Goal: Task Accomplishment & Management: Use online tool/utility

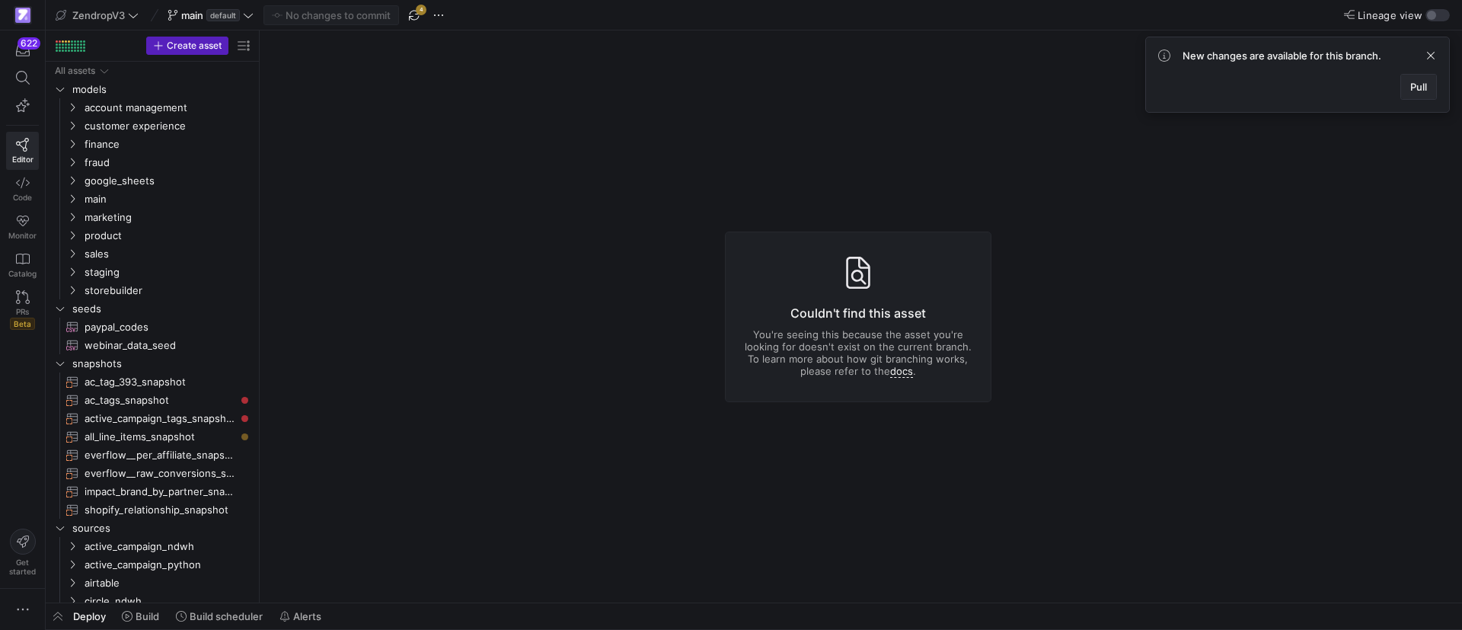
click at [1424, 77] on span at bounding box center [1418, 87] width 35 height 24
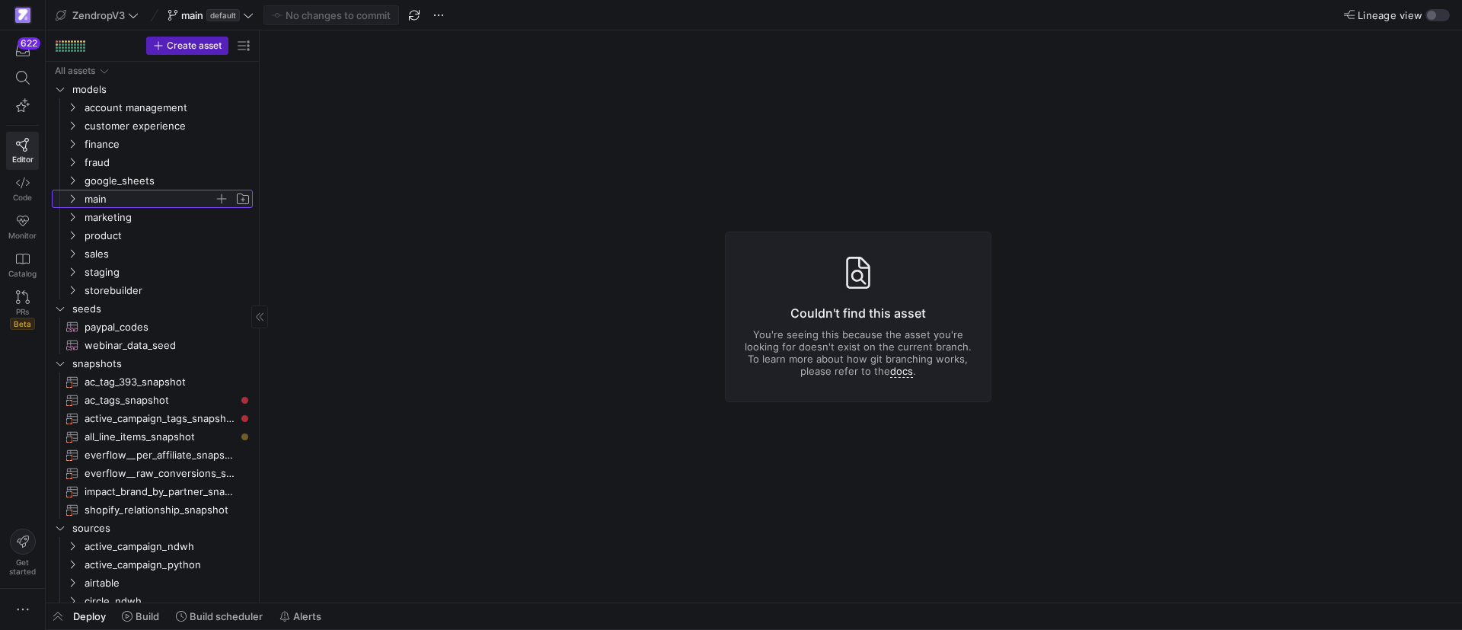
click at [75, 198] on icon "Press SPACE to select this row." at bounding box center [72, 198] width 11 height 9
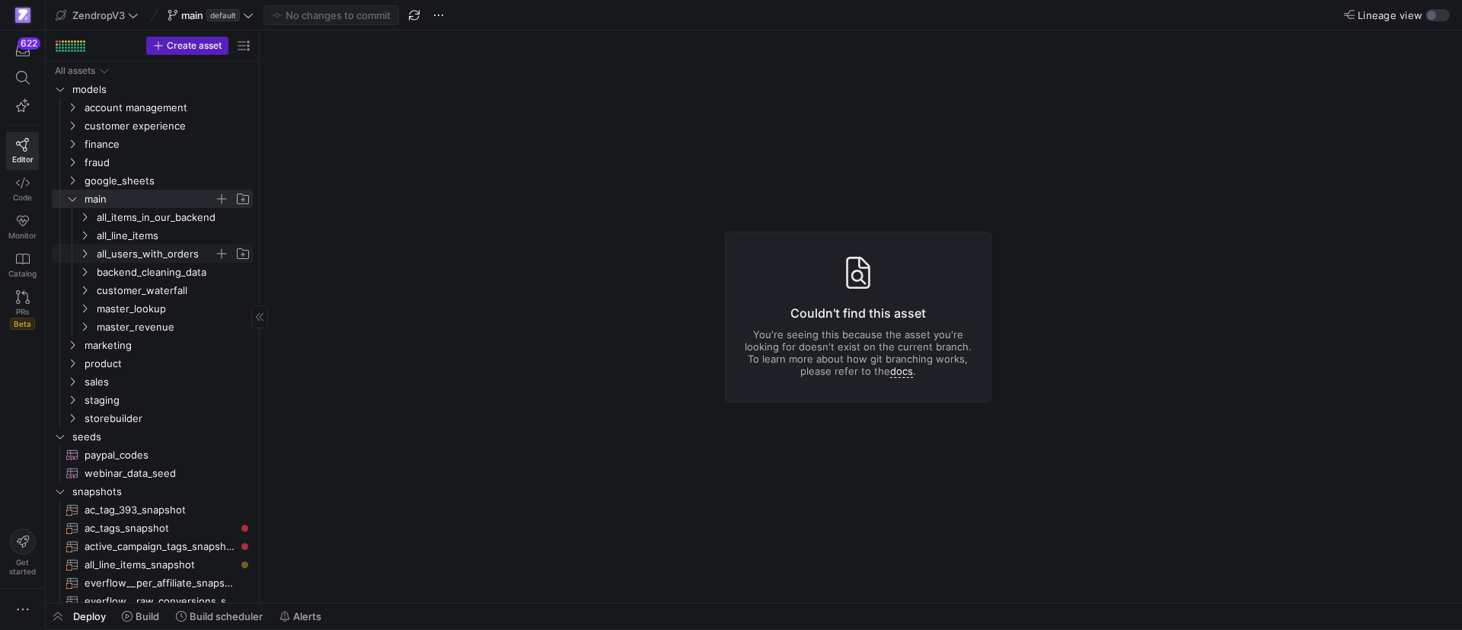
click at [84, 253] on icon "Press SPACE to select this row." at bounding box center [84, 253] width 11 height 9
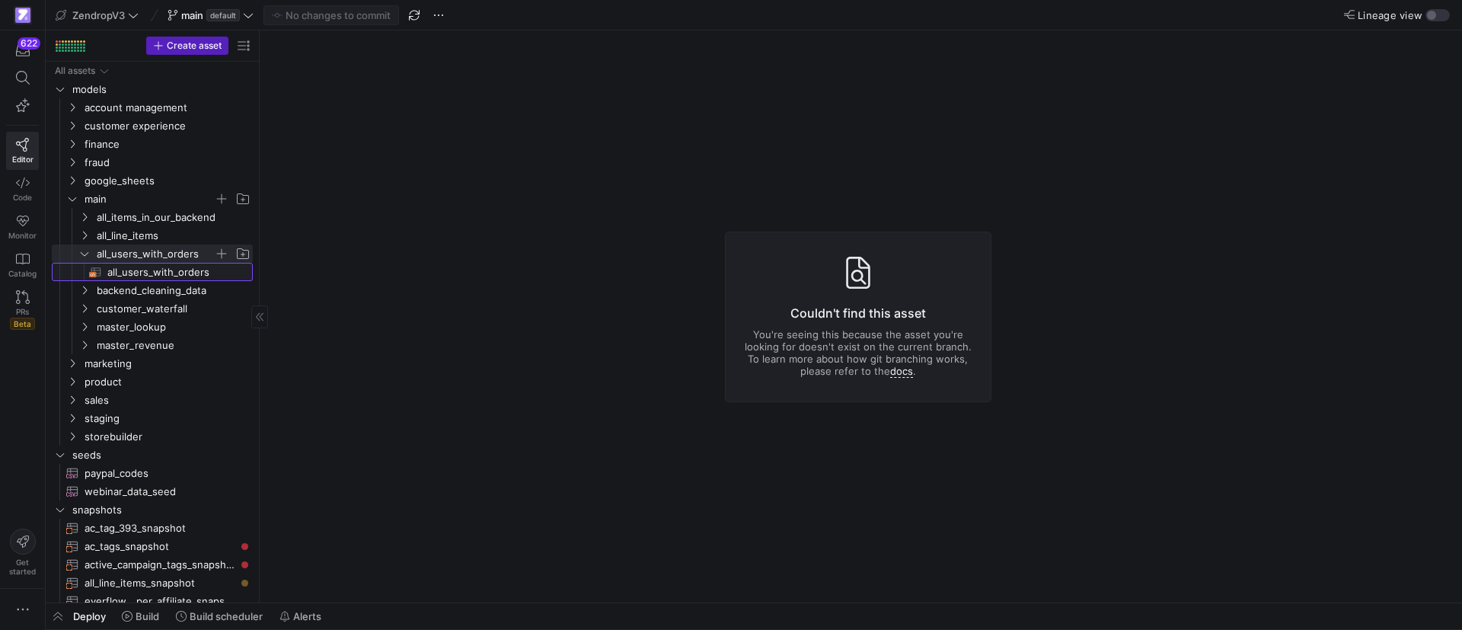
click at [120, 273] on span "all_users_with_orders​​​​​​​​​​" at bounding box center [171, 273] width 128 height 18
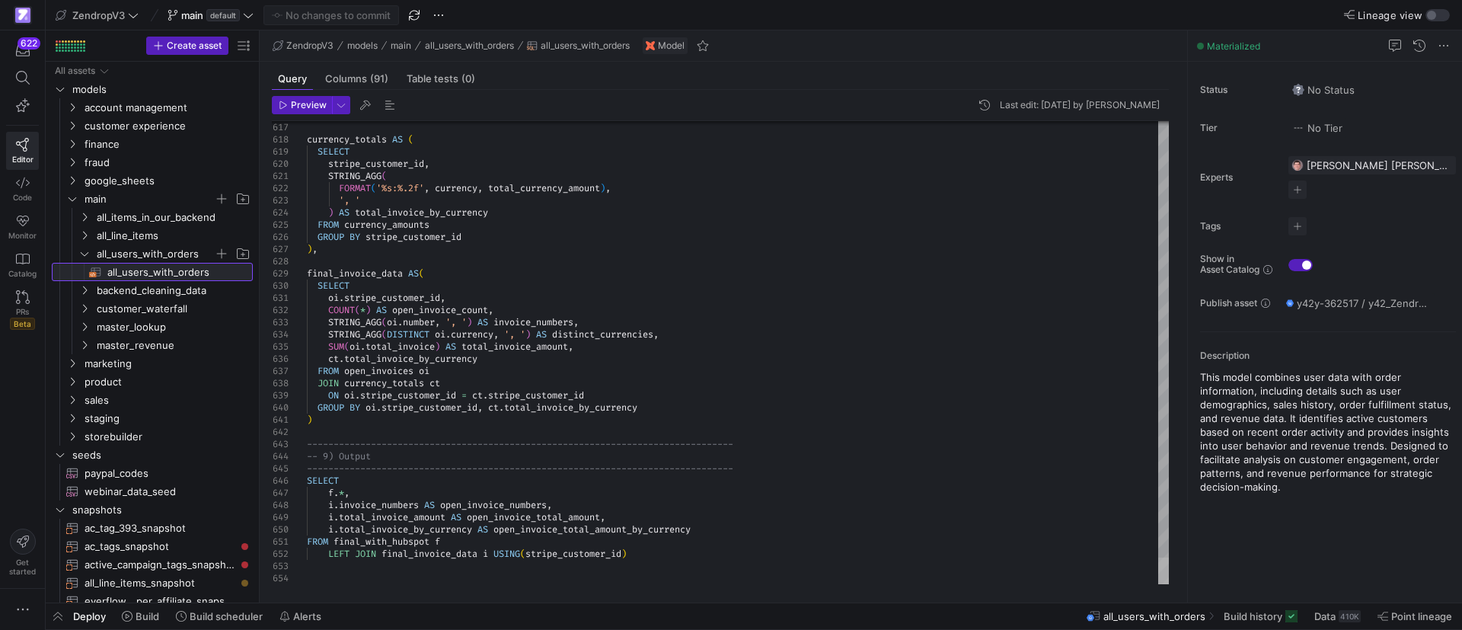
click at [1158, 583] on div at bounding box center [1163, 571] width 11 height 27
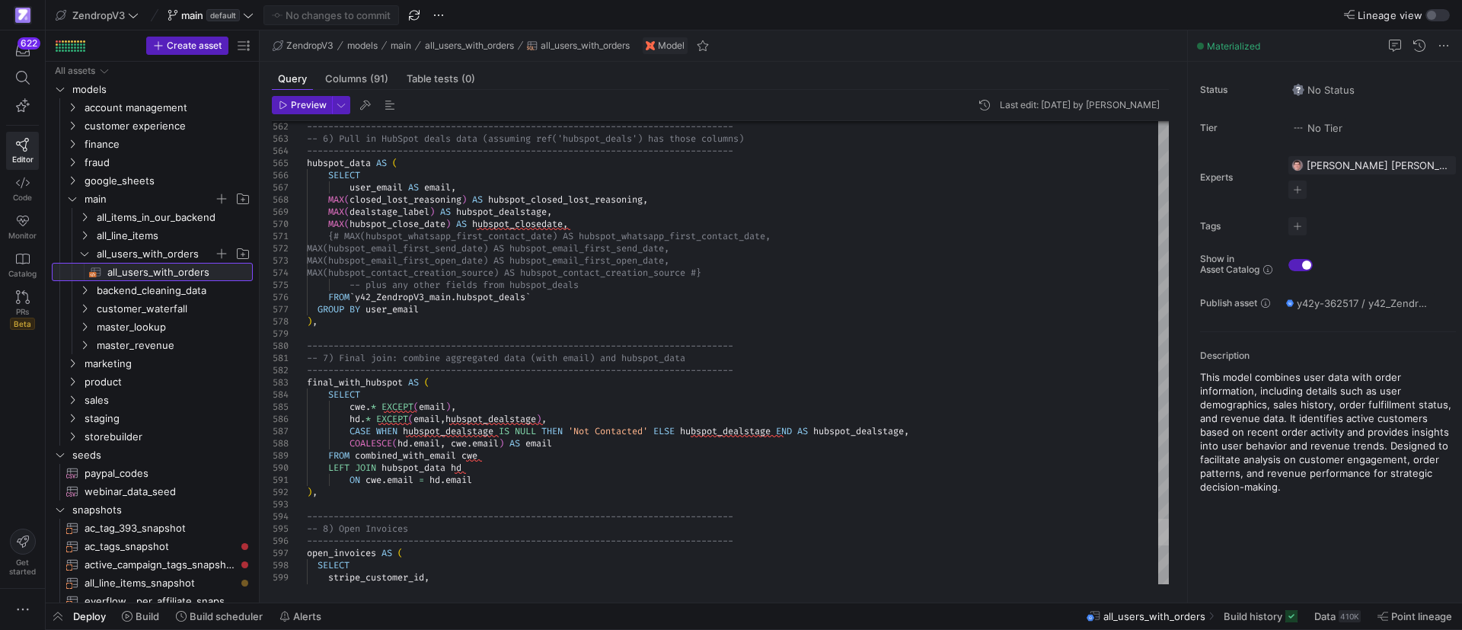
click at [1158, 522] on div at bounding box center [1163, 532] width 11 height 27
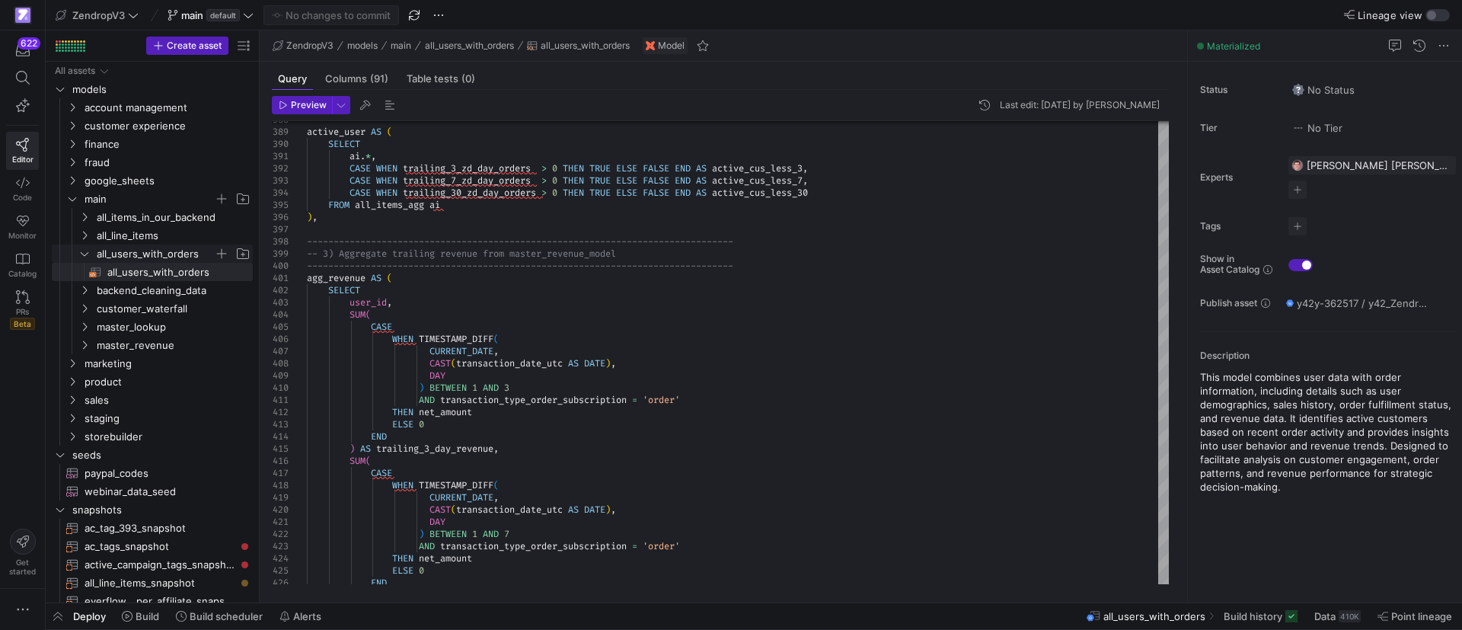
click at [85, 253] on icon "Press SPACE to select this row." at bounding box center [84, 253] width 11 height 9
click at [84, 286] on icon "Press SPACE to select this row." at bounding box center [84, 290] width 11 height 9
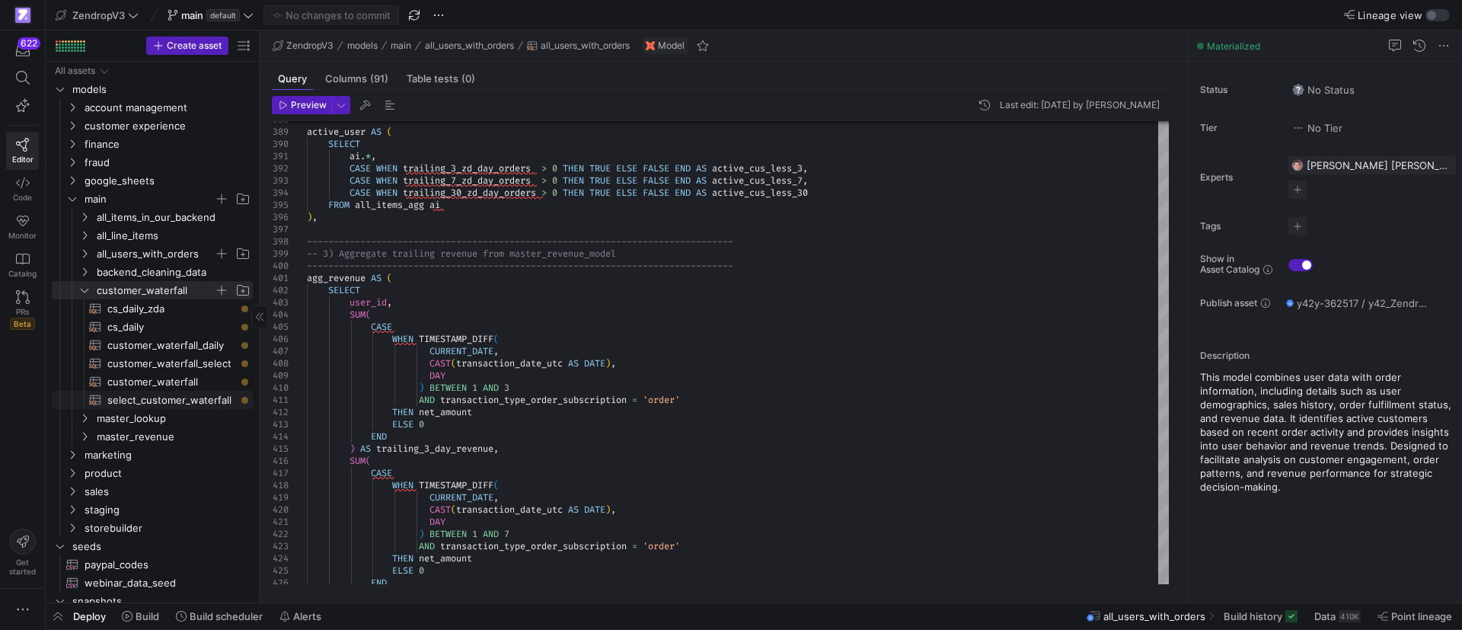
click at [165, 399] on span "select_customer_waterfall​​​​​​​​​​" at bounding box center [171, 400] width 128 height 18
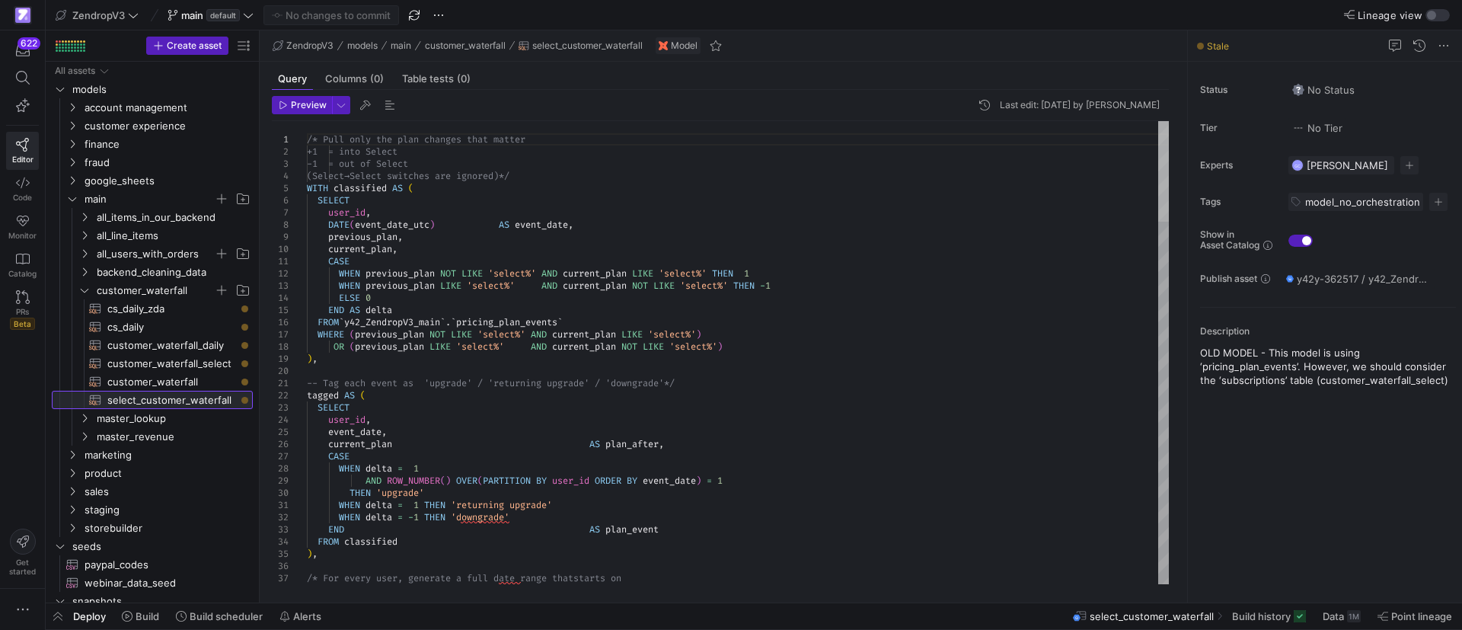
click at [1158, 151] on div at bounding box center [1163, 171] width 11 height 101
click at [190, 366] on span "customer_waterfall_select​​​​​​​​​​" at bounding box center [171, 364] width 128 height 18
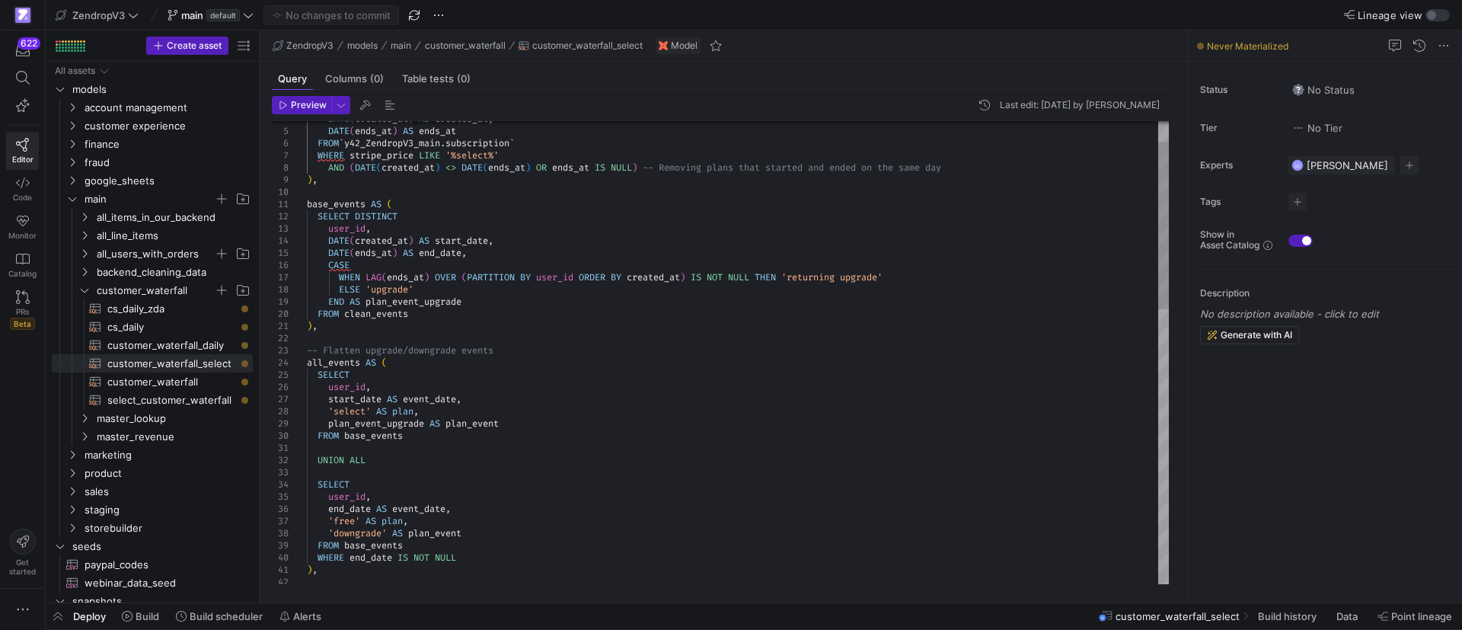
type textarea "WITH clean_events AS ( SELECT DISTINCT -- Disitnct so we can remove plans that …"
drag, startPoint x: 1158, startPoint y: 193, endPoint x: 1165, endPoint y: 200, distance: 10.2
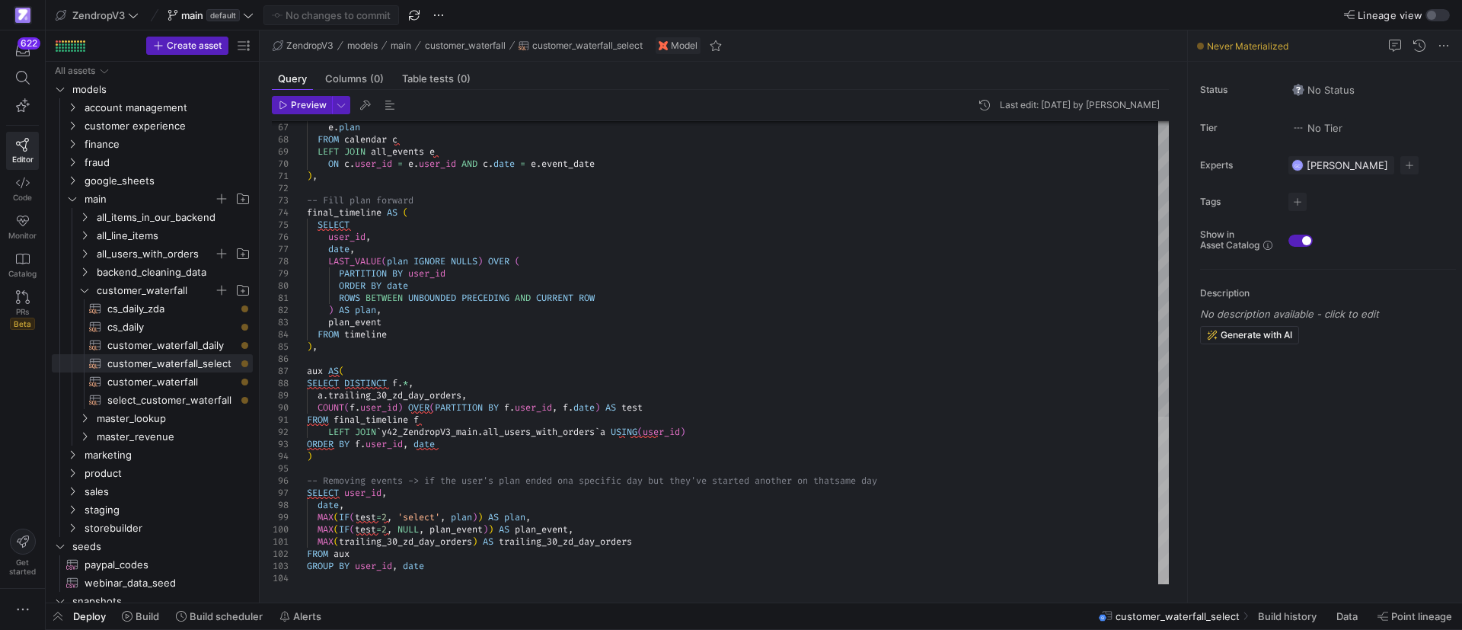
click at [1169, 508] on div at bounding box center [1163, 501] width 11 height 168
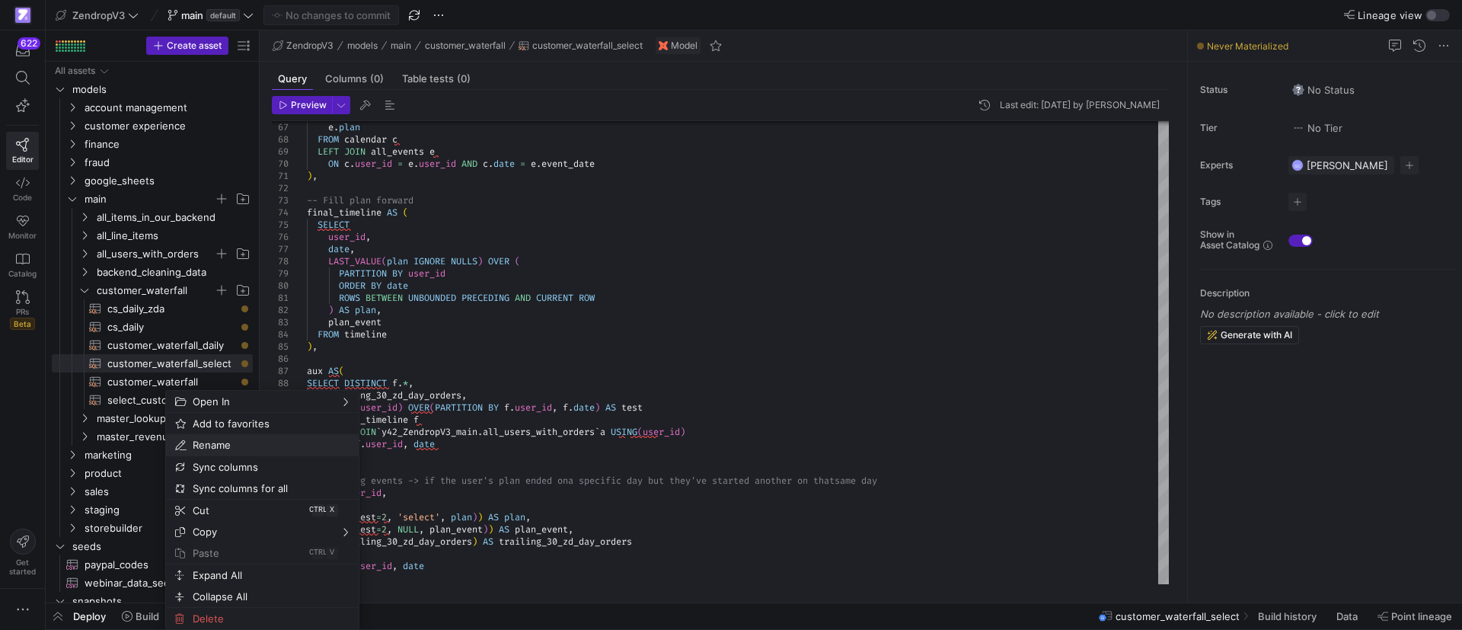
click at [228, 444] on span "Rename" at bounding box center [250, 444] width 126 height 21
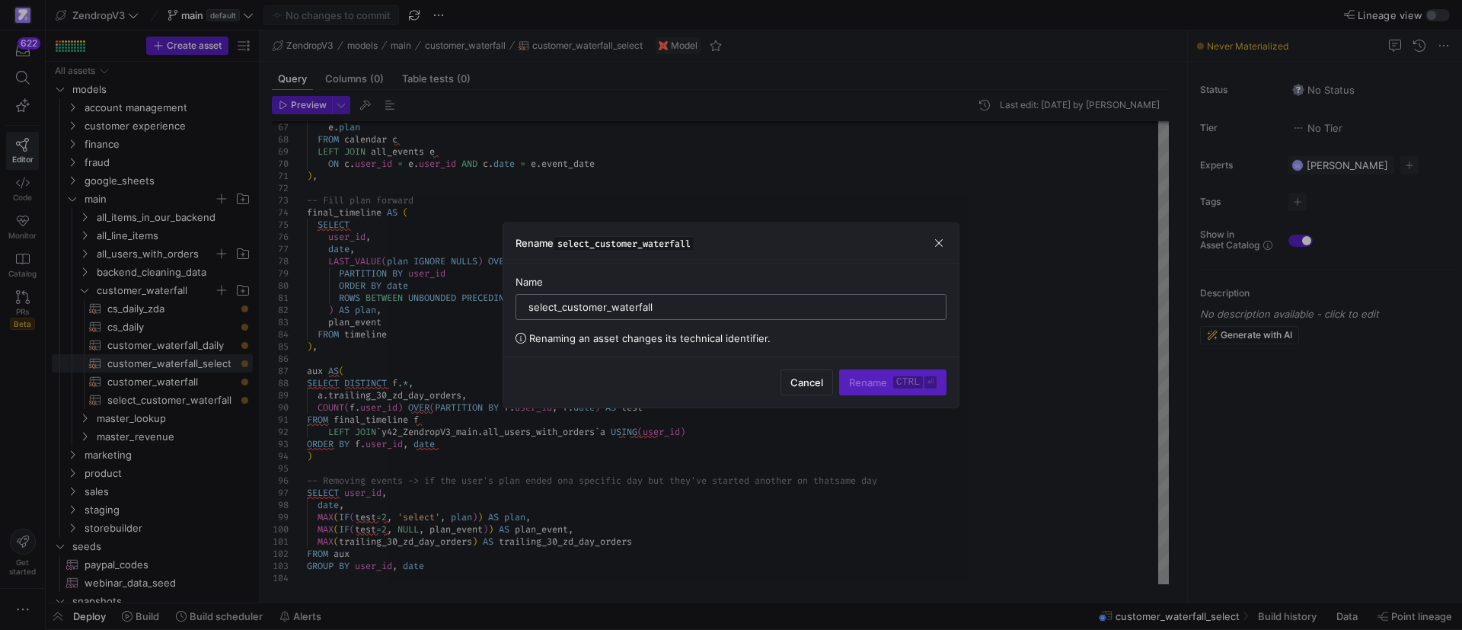
click at [529, 305] on input "select_customer_waterfall" at bounding box center [731, 307] width 405 height 12
type input "old_select_customer_waterfall"
click at [892, 384] on span "Rename ctrl ⏎" at bounding box center [893, 382] width 88 height 12
type textarea "/* Pull only the plan changes that matter +1 = into Select -1 = out of Select (…"
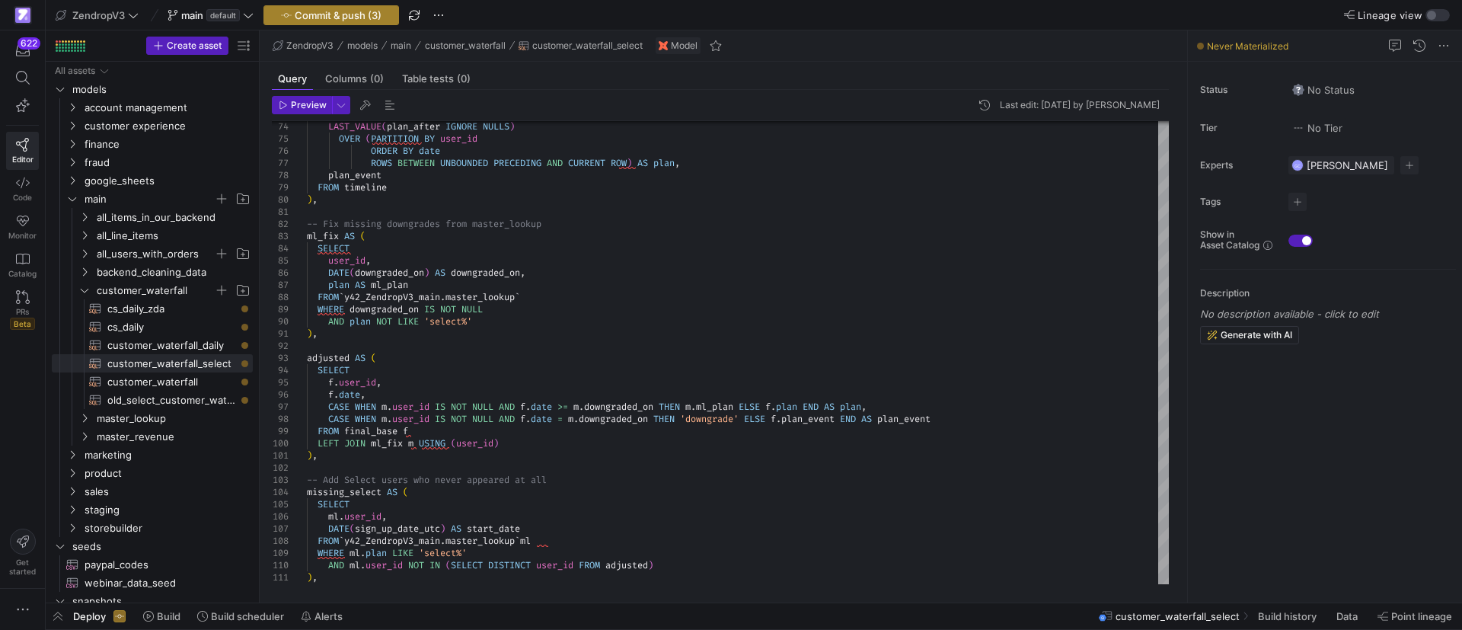
click at [369, 14] on span "Commit & push (3)" at bounding box center [338, 15] width 87 height 12
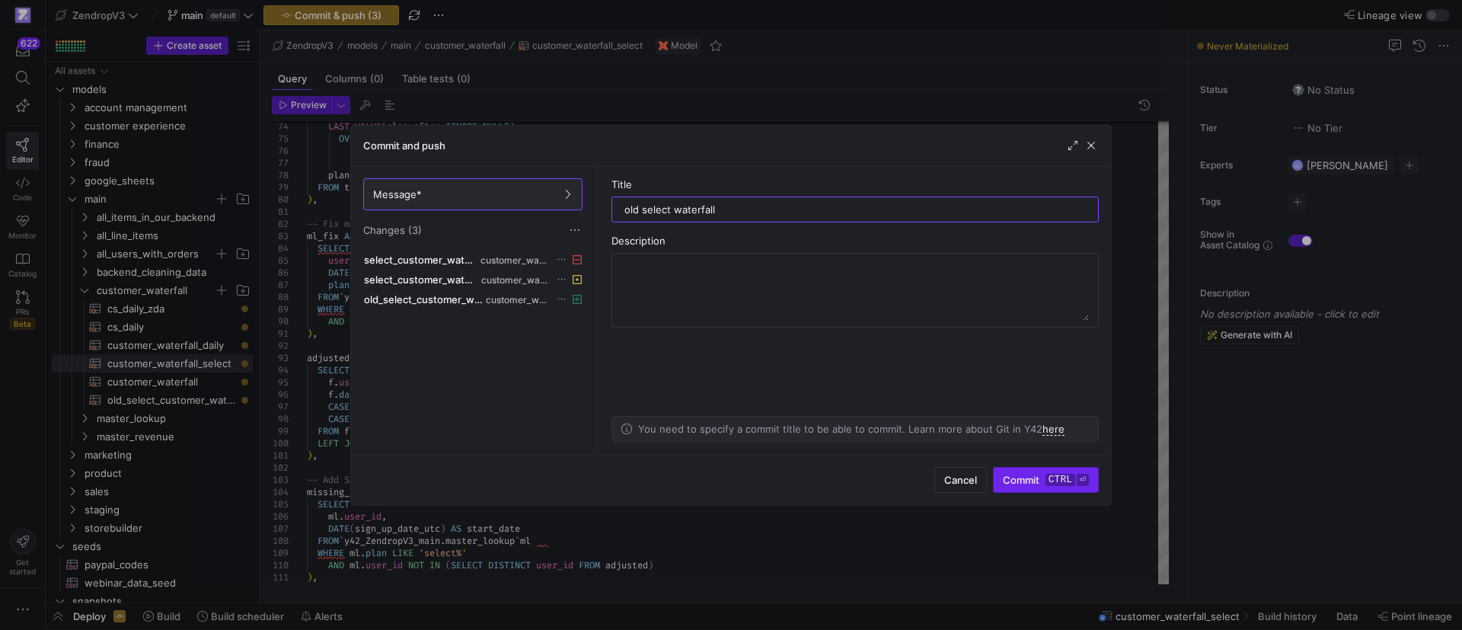
type input "old select waterfall"
click at [1047, 489] on span "submit" at bounding box center [1046, 480] width 104 height 24
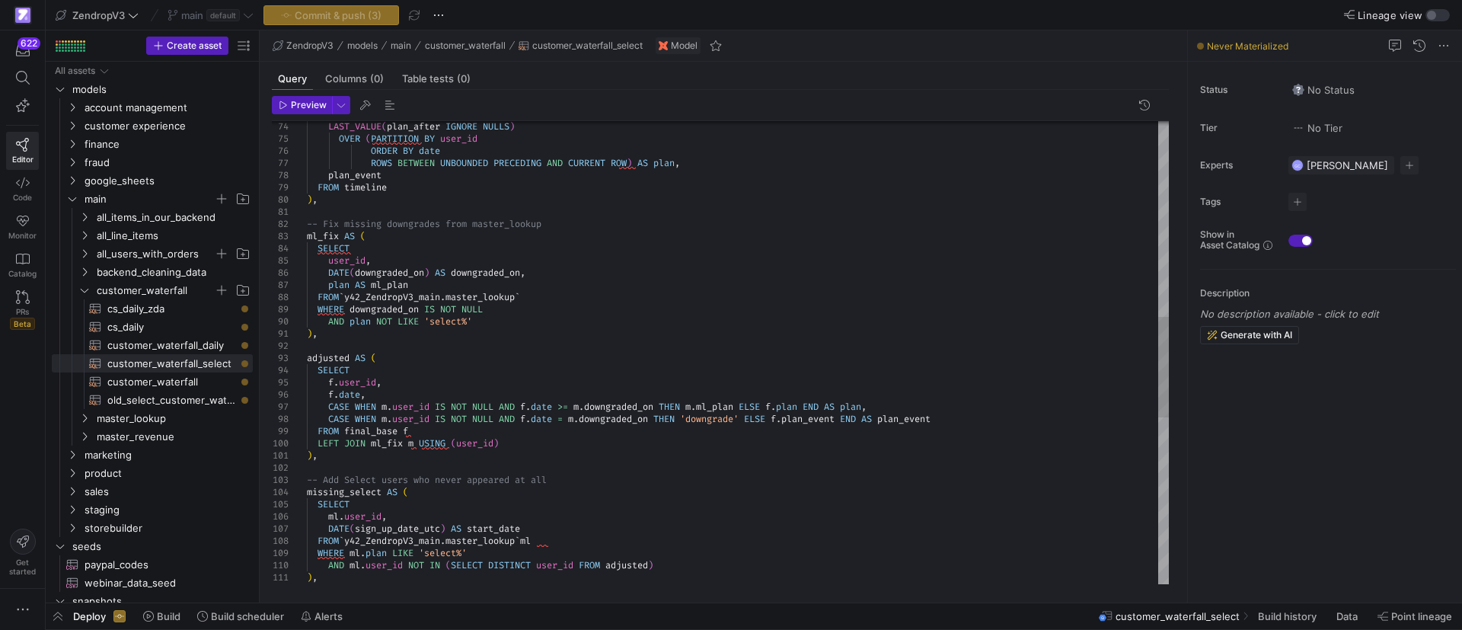
type textarea "WITH clean_events AS ( SELECT DISTINCT -- Disitnct so we can remove plans that …"
